Goal: Task Accomplishment & Management: Manage account settings

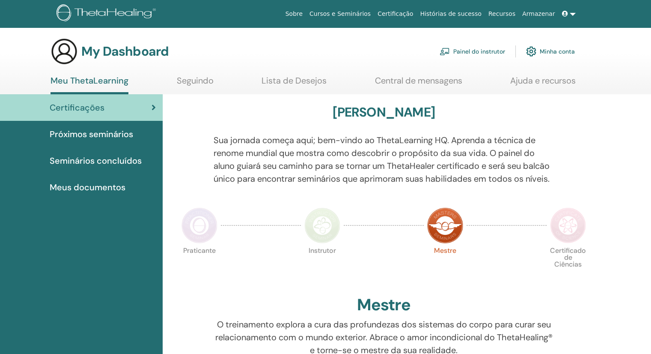
click at [495, 54] on link "Painel do instrutor" at bounding box center [473, 51] width 66 height 19
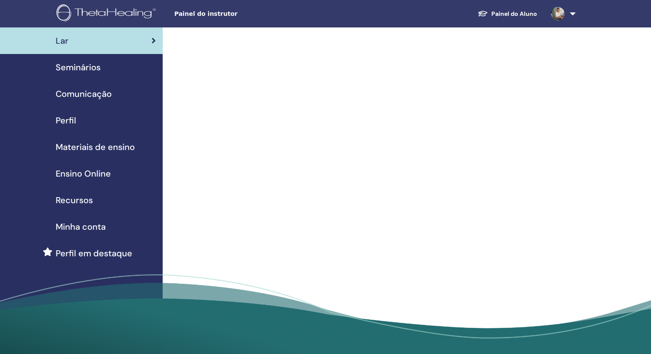
click at [91, 68] on span "Seminários" at bounding box center [78, 67] width 45 height 13
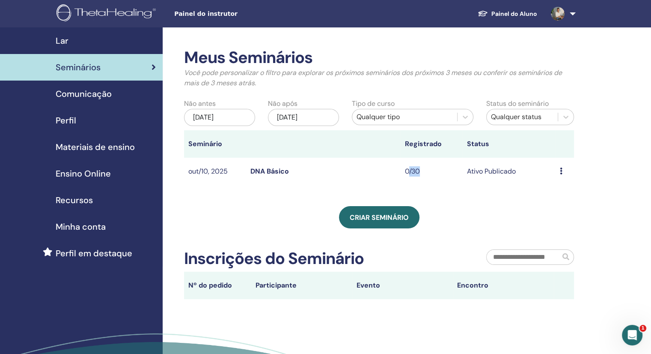
drag, startPoint x: 408, startPoint y: 173, endPoint x: 420, endPoint y: 174, distance: 12.0
click at [420, 174] on td "0/30" at bounding box center [432, 172] width 62 height 28
click at [407, 172] on td "0/30" at bounding box center [432, 172] width 62 height 28
click at [556, 175] on td "Visualizar Editar Participantes Cancelar" at bounding box center [565, 172] width 18 height 28
click at [560, 173] on icon at bounding box center [561, 170] width 3 height 7
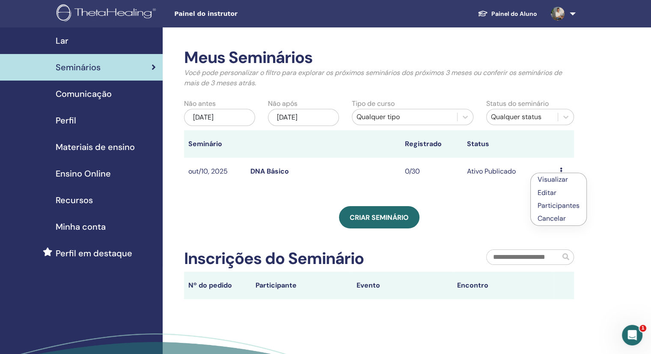
click at [555, 204] on link "Participantes" at bounding box center [559, 205] width 42 height 9
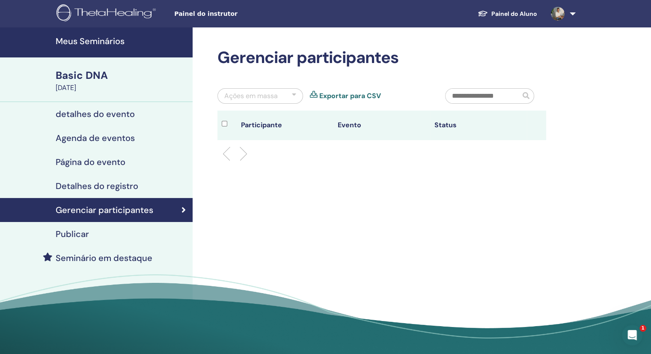
click at [259, 95] on div "Ações em massa" at bounding box center [251, 96] width 54 height 10
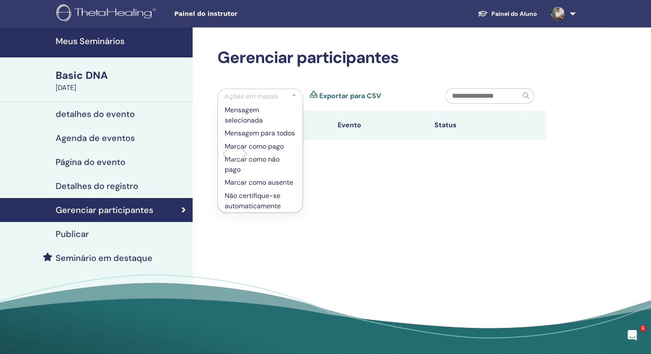
click at [412, 173] on div "Gerenciar participantes Ações em massa Mensagem selecionada Mensagem para todos…" at bounding box center [410, 193] width 434 height 332
click at [280, 106] on p "Mensagem selecionada" at bounding box center [260, 115] width 71 height 21
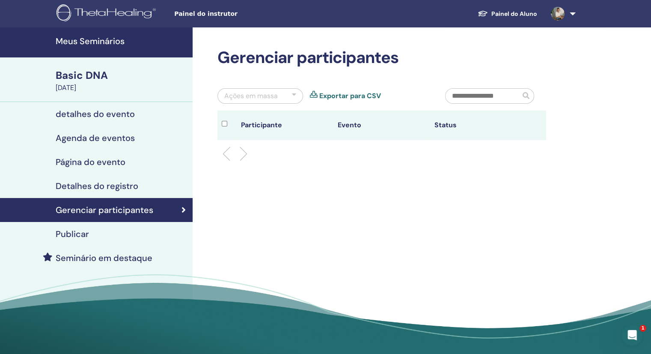
click at [84, 154] on link "Página do evento" at bounding box center [96, 162] width 193 height 24
